Goal: Task Accomplishment & Management: Use online tool/utility

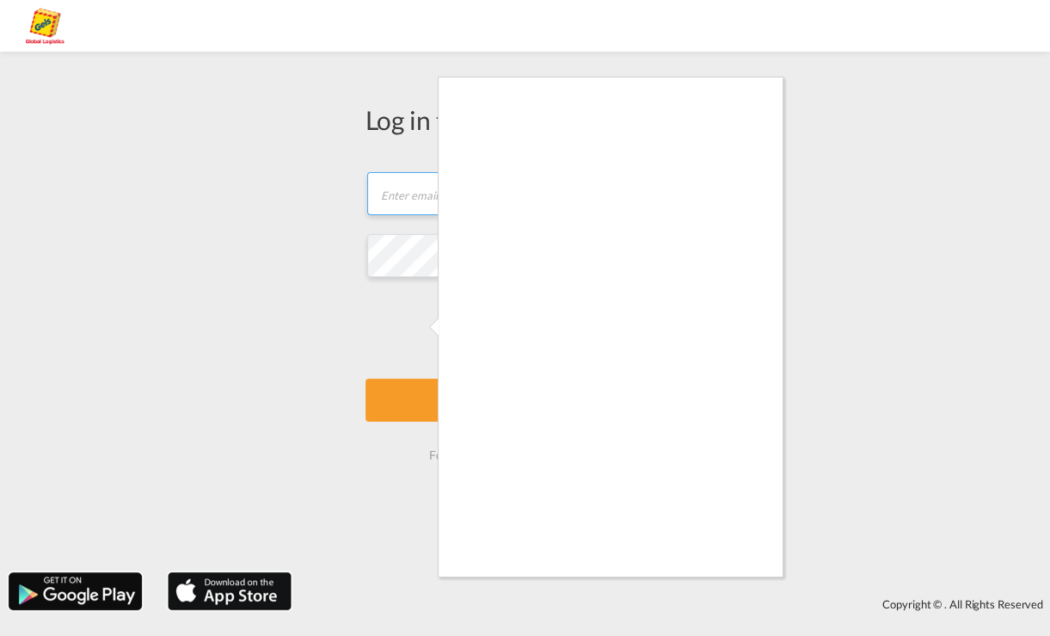
type input "[EMAIL_ADDRESS][PERSON_NAME][DOMAIN_NAME]"
click at [420, 330] on div at bounding box center [525, 318] width 1050 height 636
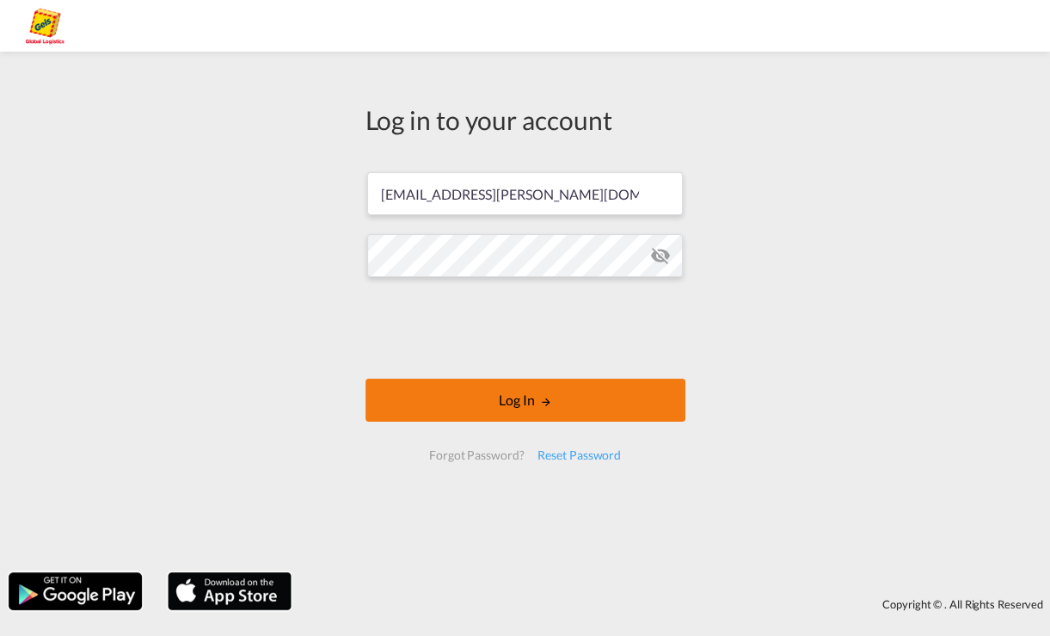
click at [548, 401] on md-icon "LOGIN" at bounding box center [545, 402] width 12 height 12
